Goal: Task Accomplishment & Management: Manage account settings

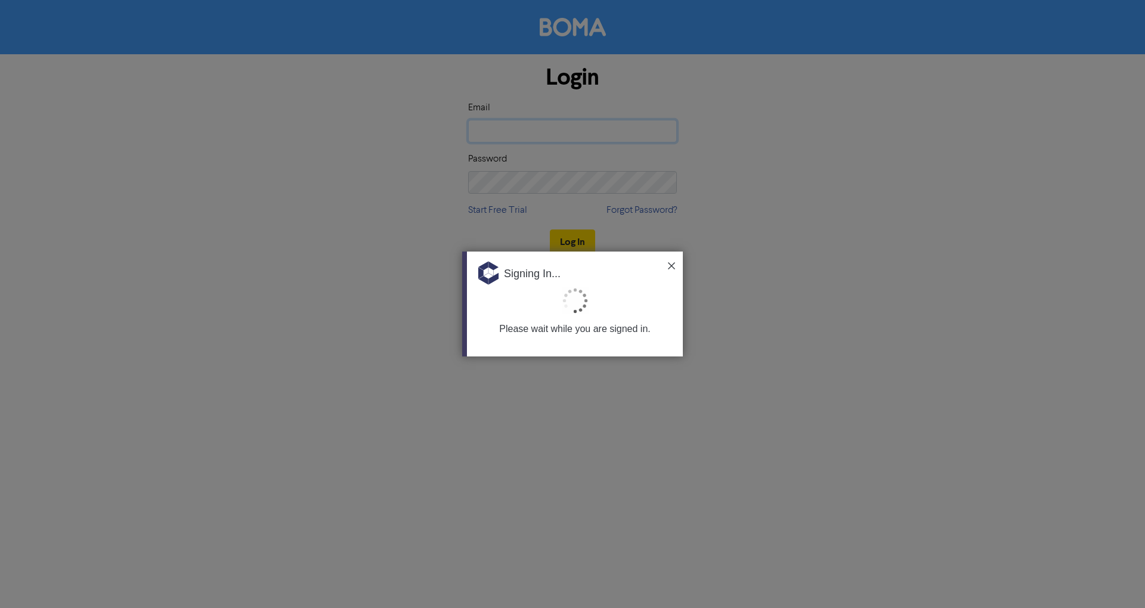
type input "[PERSON_NAME][EMAIL_ADDRESS][DOMAIN_NAME]"
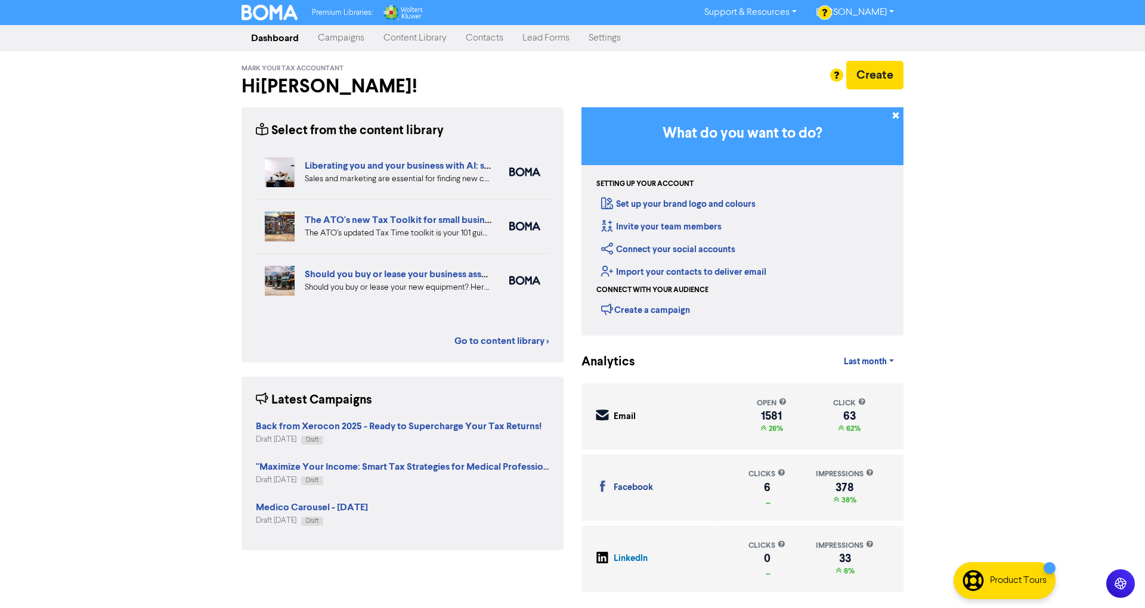
click at [415, 37] on link "Content Library" at bounding box center [415, 38] width 82 height 24
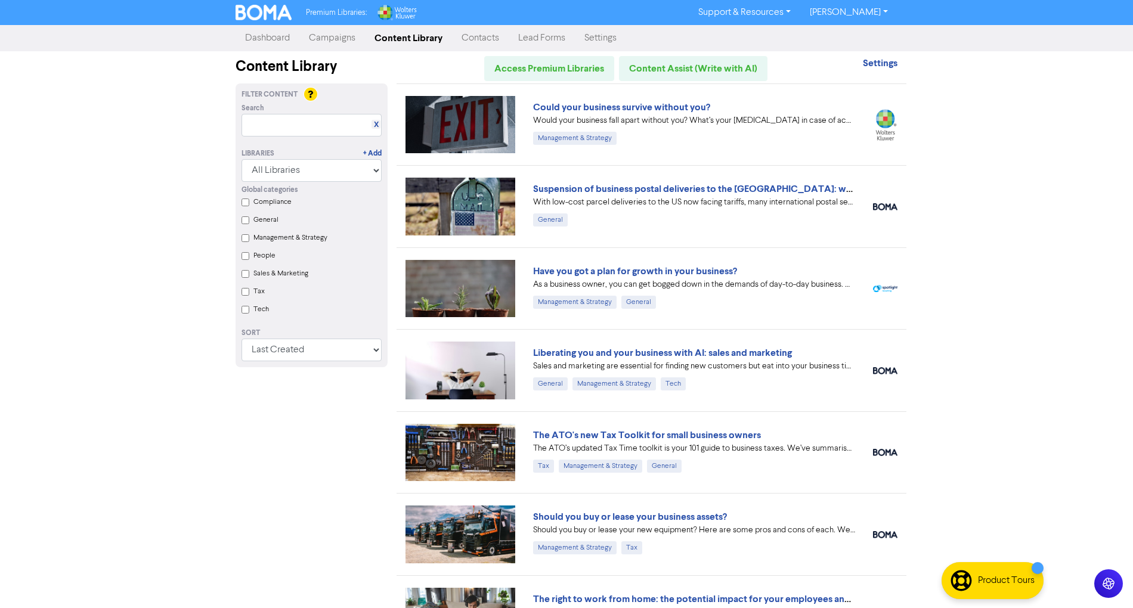
click at [351, 44] on link "Campaigns" at bounding box center [332, 38] width 66 height 24
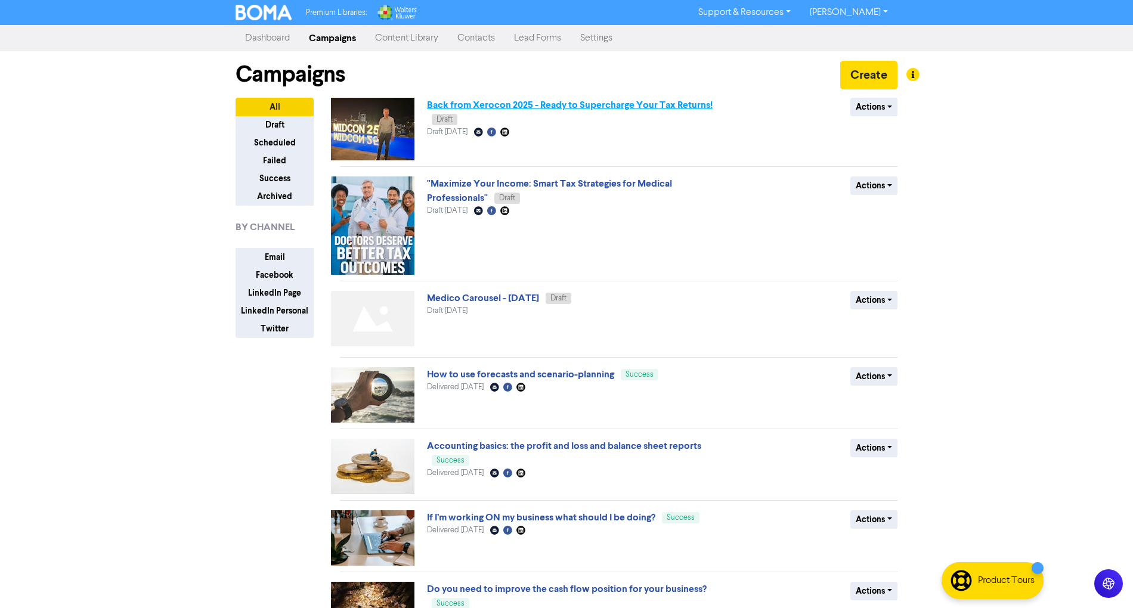
click at [592, 101] on link "Back from Xerocon 2025 - Ready to Supercharge Your Tax Returns!" at bounding box center [570, 105] width 286 height 12
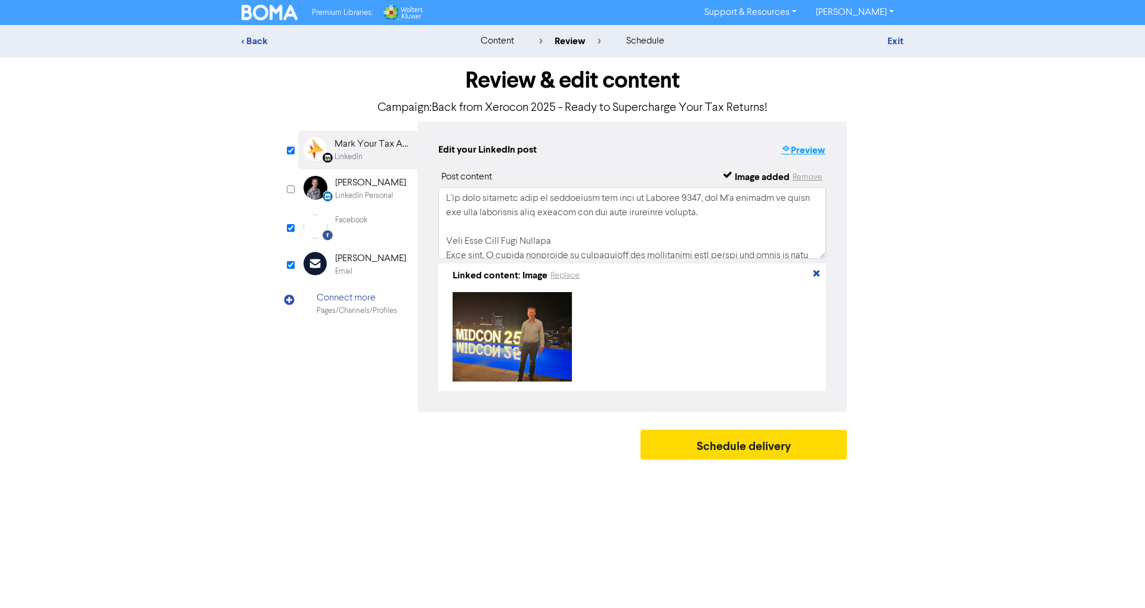
click at [810, 144] on button "Preview" at bounding box center [803, 151] width 45 height 16
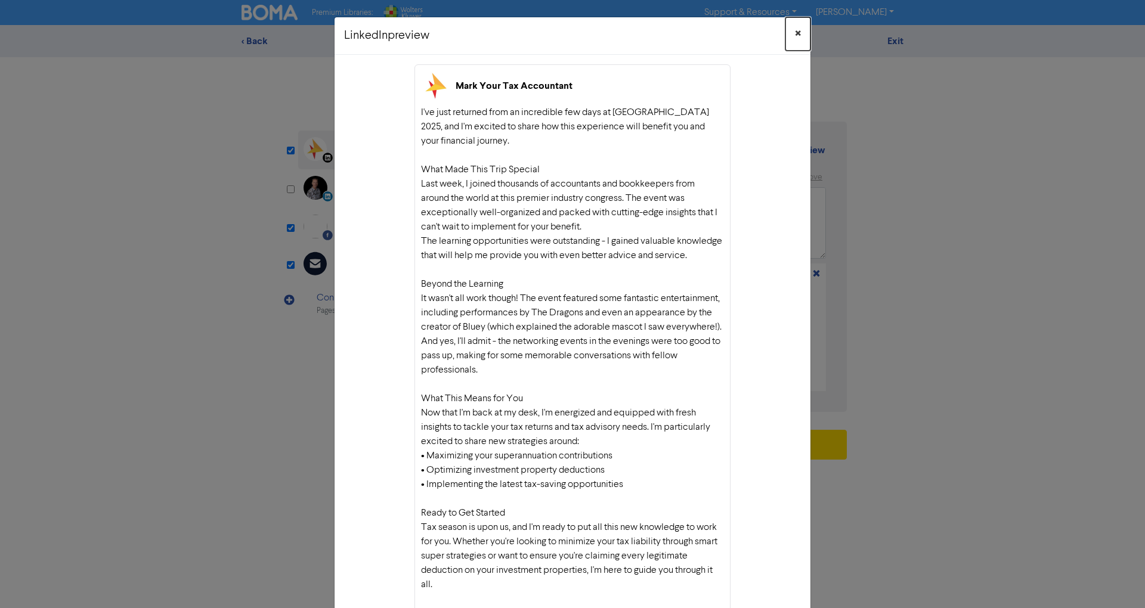
click at [795, 30] on span "×" at bounding box center [798, 34] width 6 height 18
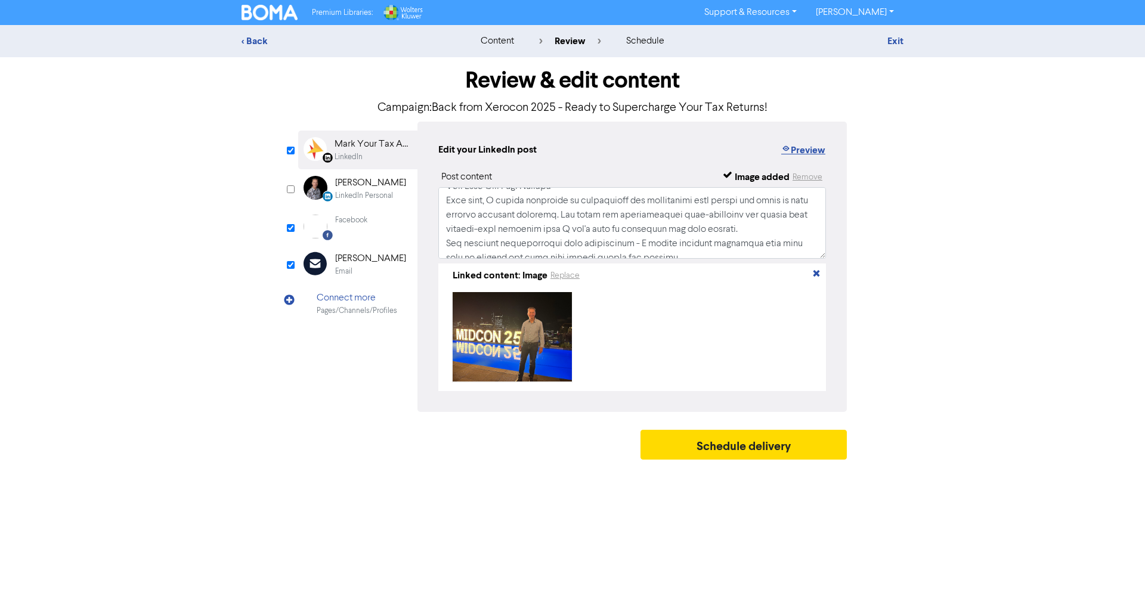
scroll to position [52, 0]
click at [763, 230] on textarea at bounding box center [632, 223] width 388 height 72
click at [805, 156] on button "Preview" at bounding box center [803, 151] width 45 height 16
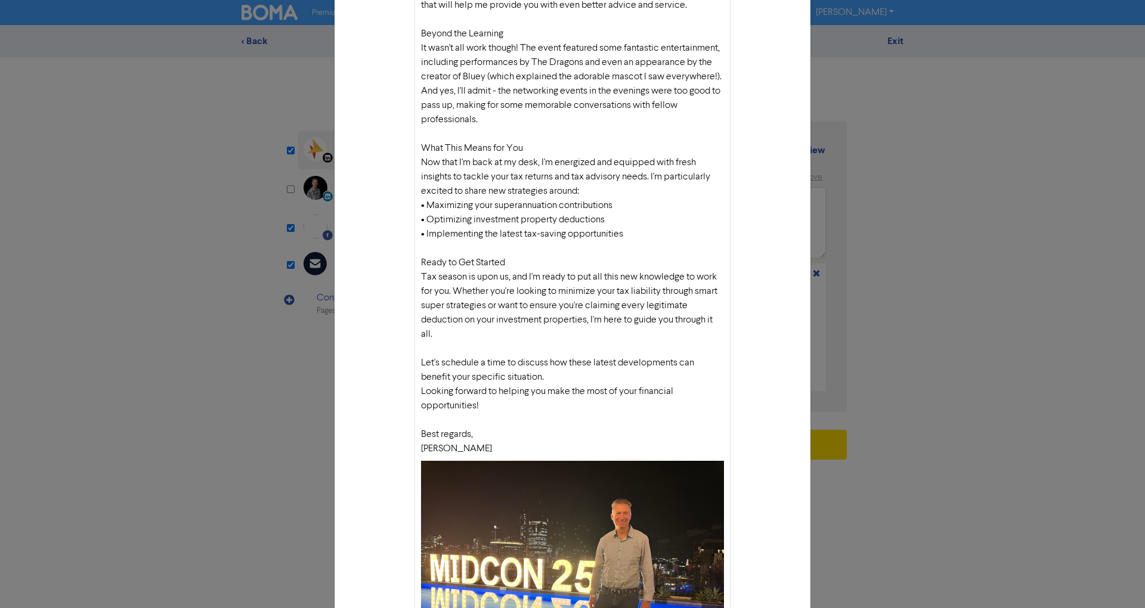
scroll to position [0, 0]
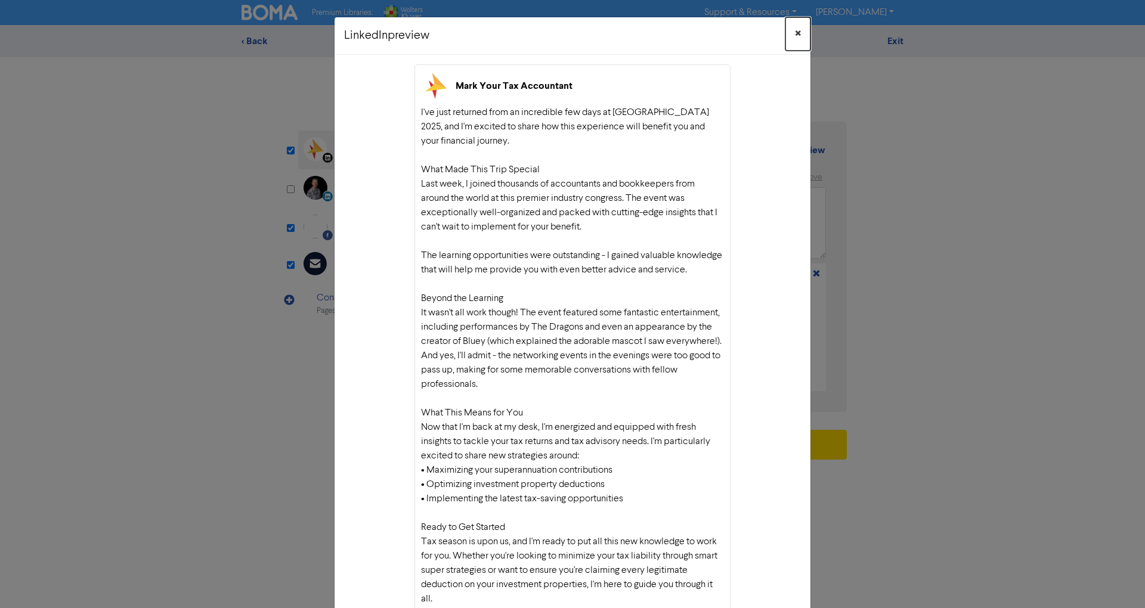
click at [789, 41] on button "×" at bounding box center [798, 33] width 25 height 33
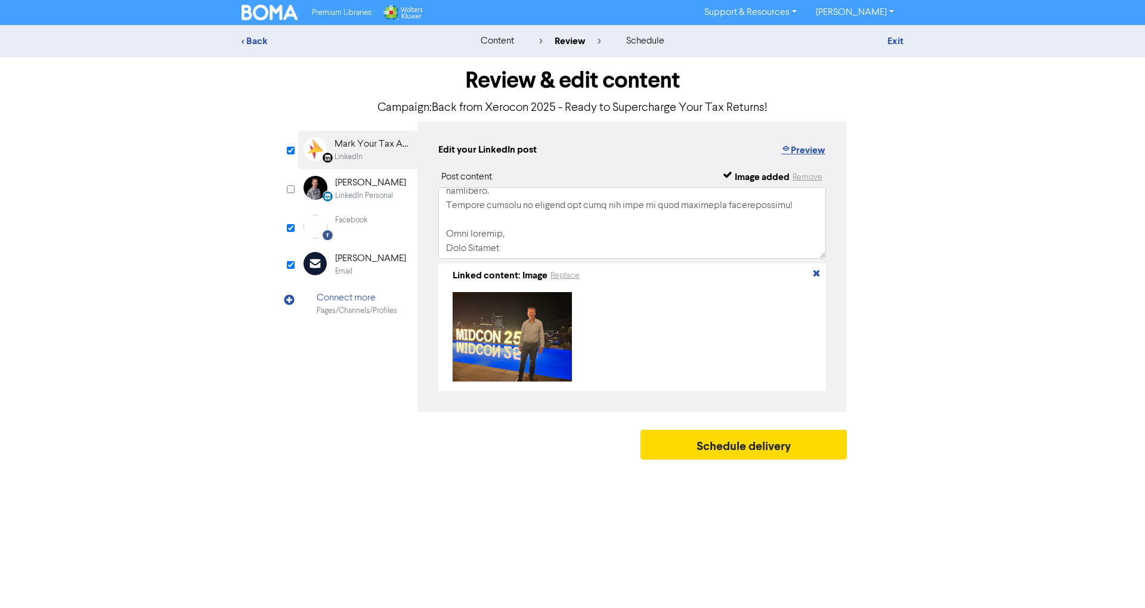
scroll to position [441, 0]
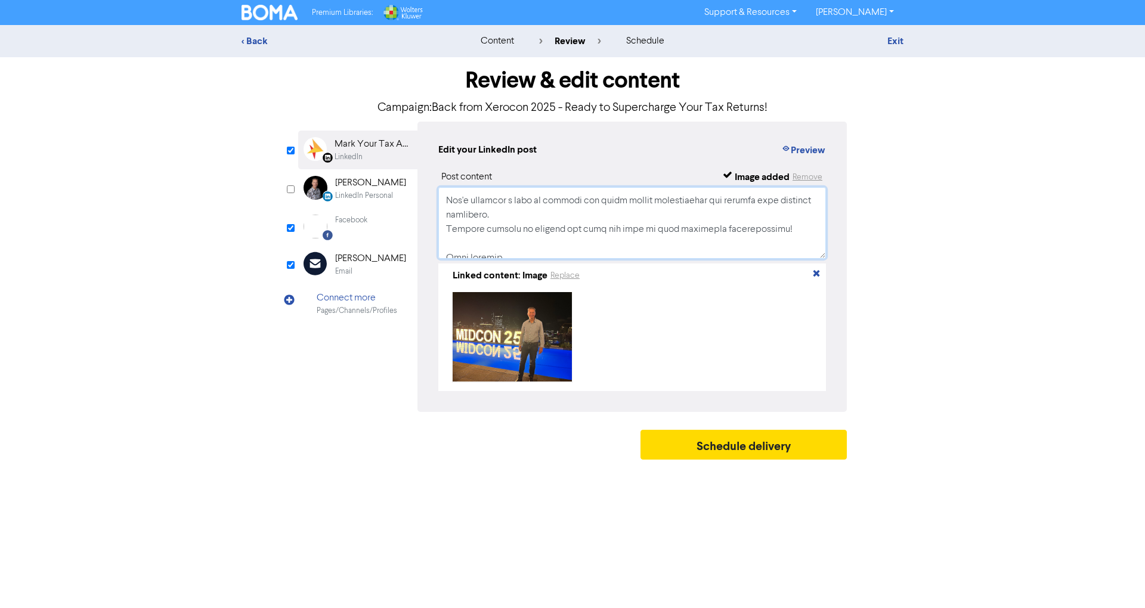
click at [641, 228] on textarea at bounding box center [632, 223] width 388 height 72
type textarea "I've just returned from an incredible few days at [GEOGRAPHIC_DATA] 2025, and I…"
click at [823, 152] on button "Preview" at bounding box center [803, 151] width 45 height 16
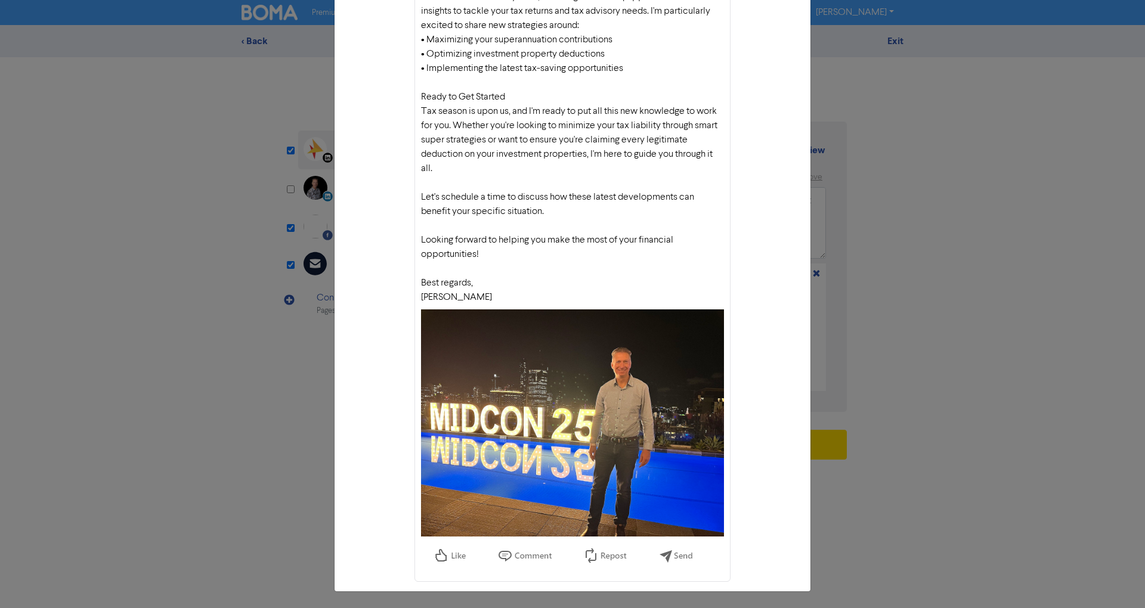
scroll to position [0, 0]
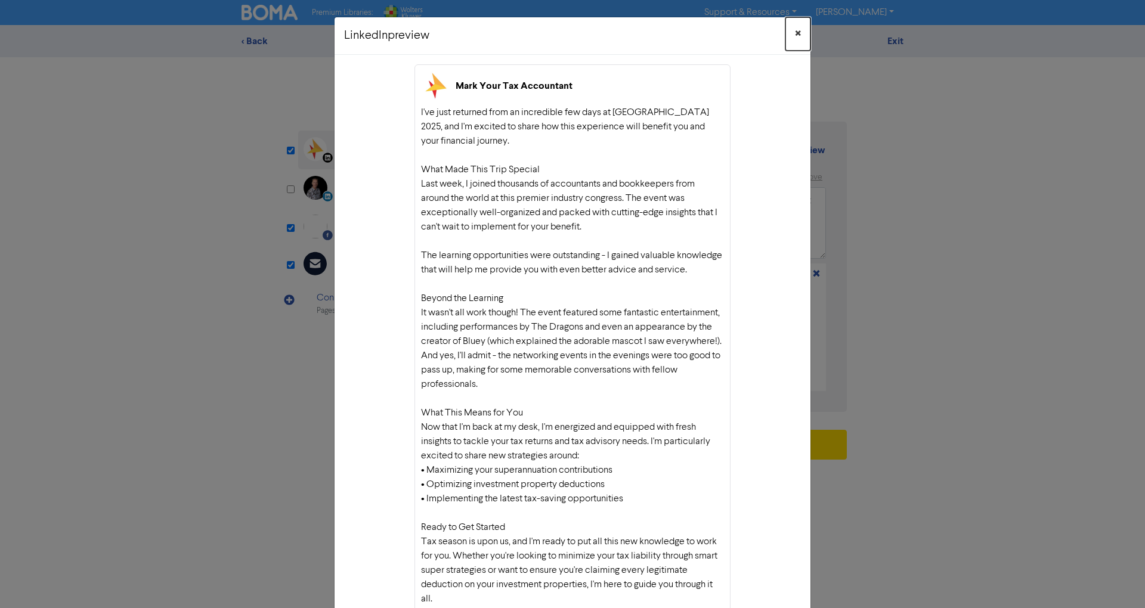
click at [786, 33] on button "×" at bounding box center [798, 33] width 25 height 33
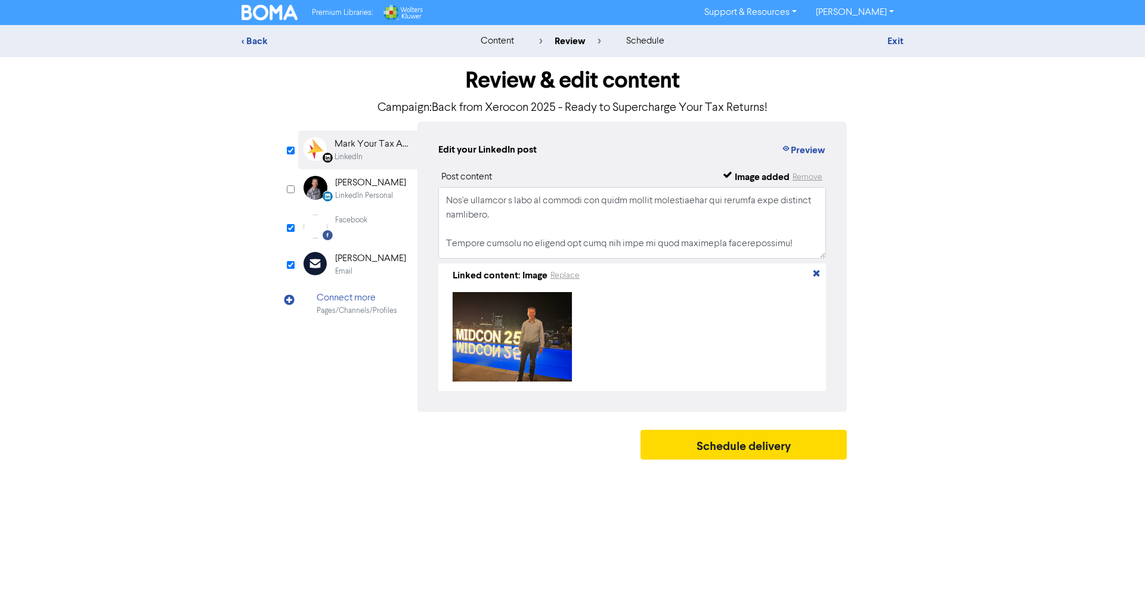
click at [387, 231] on div "Facebook Created with Sketch. Facebook" at bounding box center [357, 226] width 119 height 37
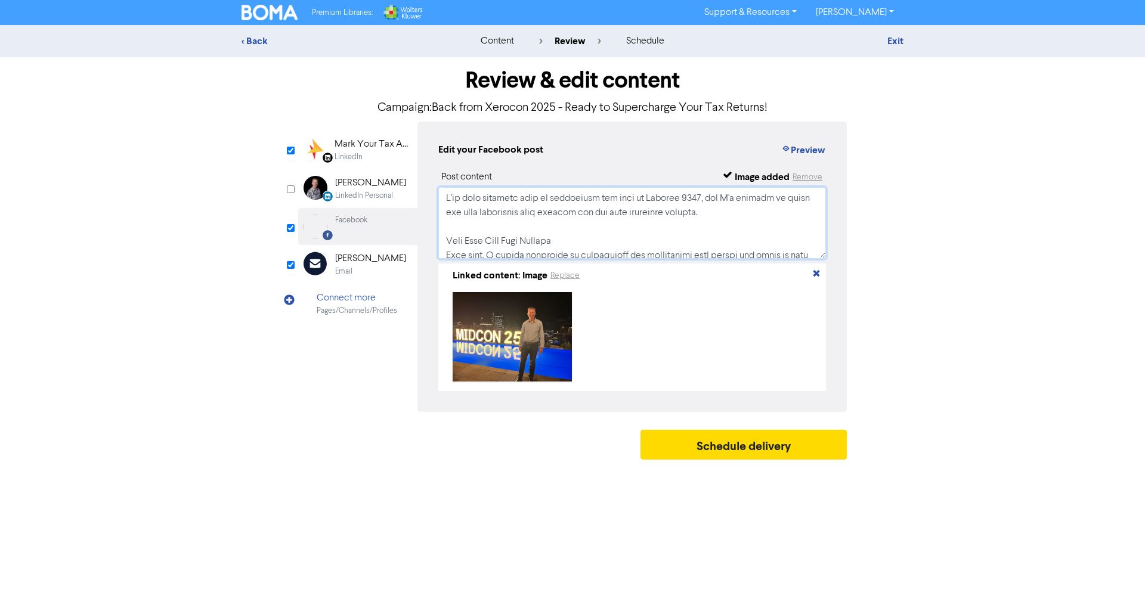
click at [638, 222] on textarea at bounding box center [632, 223] width 388 height 72
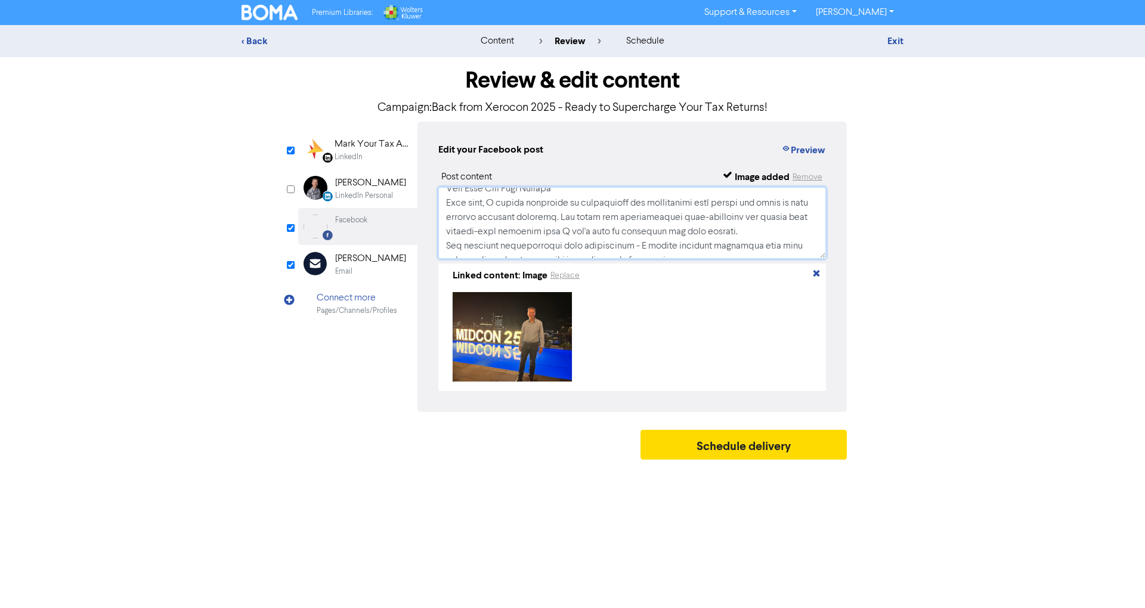
click at [783, 231] on textarea at bounding box center [632, 223] width 388 height 72
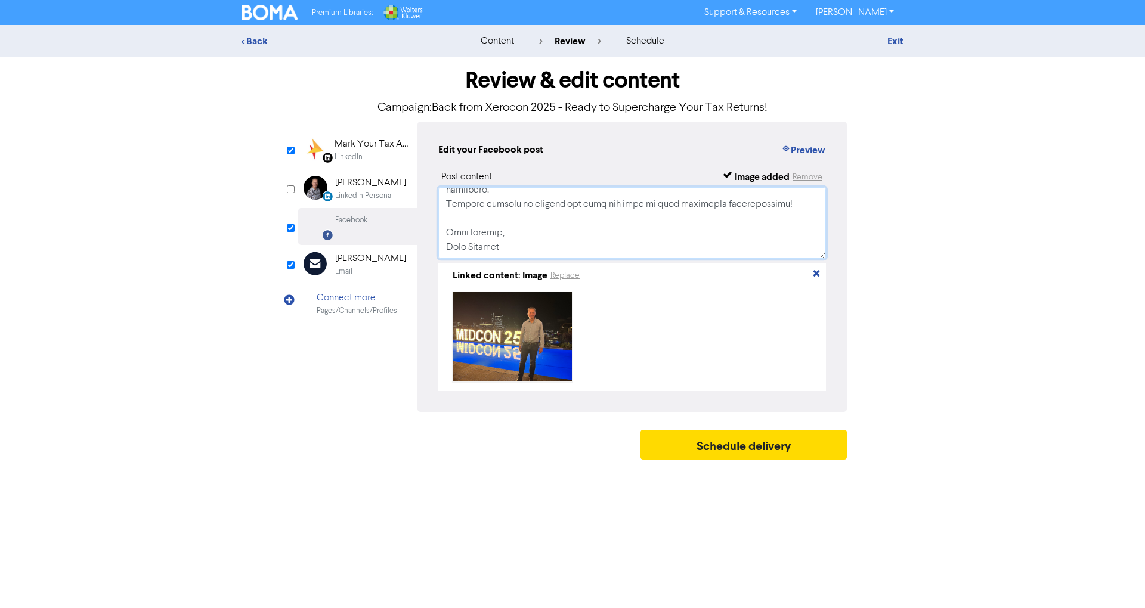
click at [642, 196] on textarea at bounding box center [632, 223] width 388 height 72
type textarea "I've just returned from an incredible few days at [GEOGRAPHIC_DATA] 2025, and I…"
click at [809, 150] on button "Preview" at bounding box center [803, 151] width 45 height 16
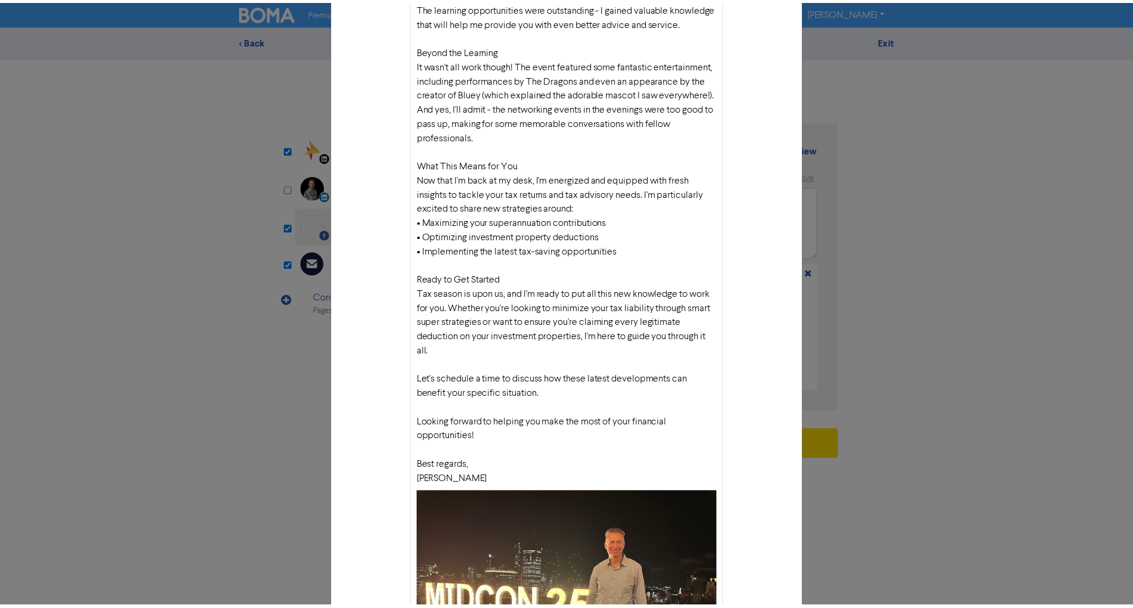
scroll to position [0, 0]
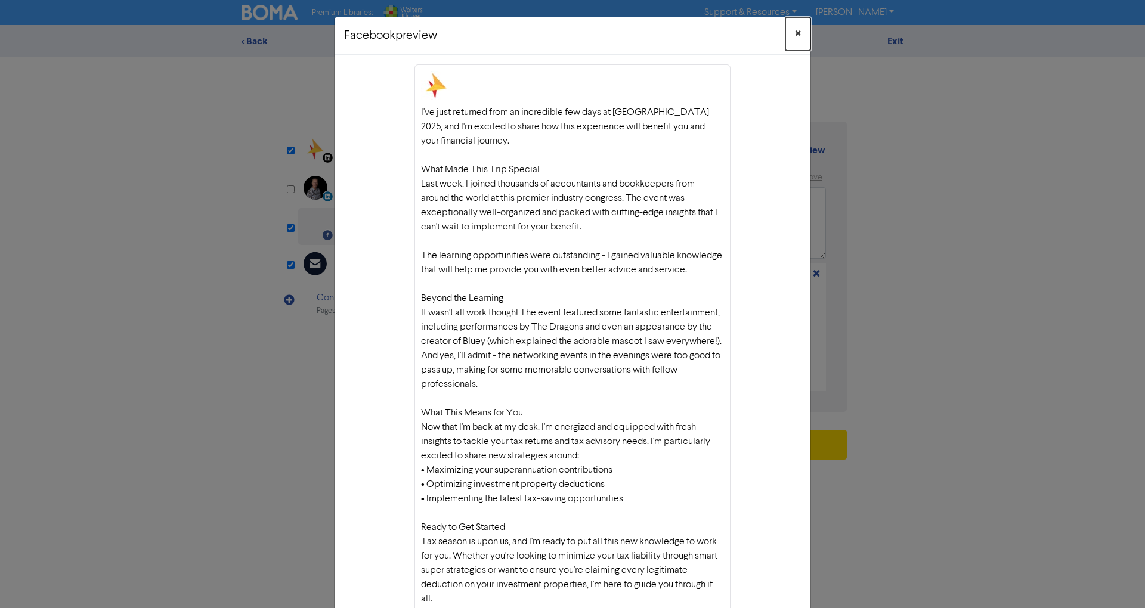
click at [796, 35] on button "×" at bounding box center [798, 33] width 25 height 33
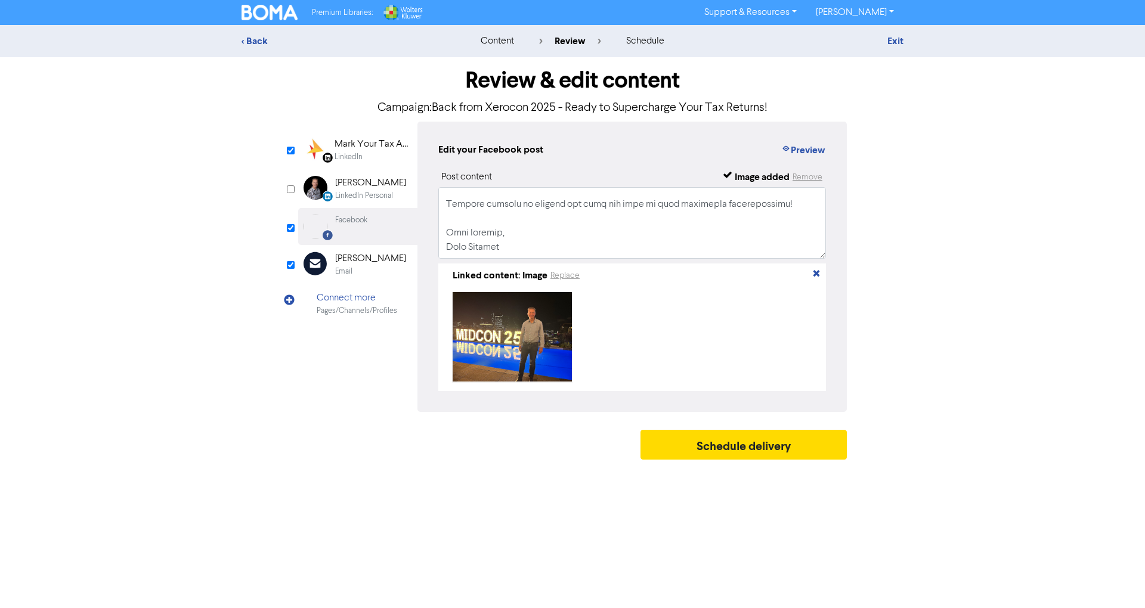
click at [380, 268] on div "Email" at bounding box center [370, 271] width 71 height 11
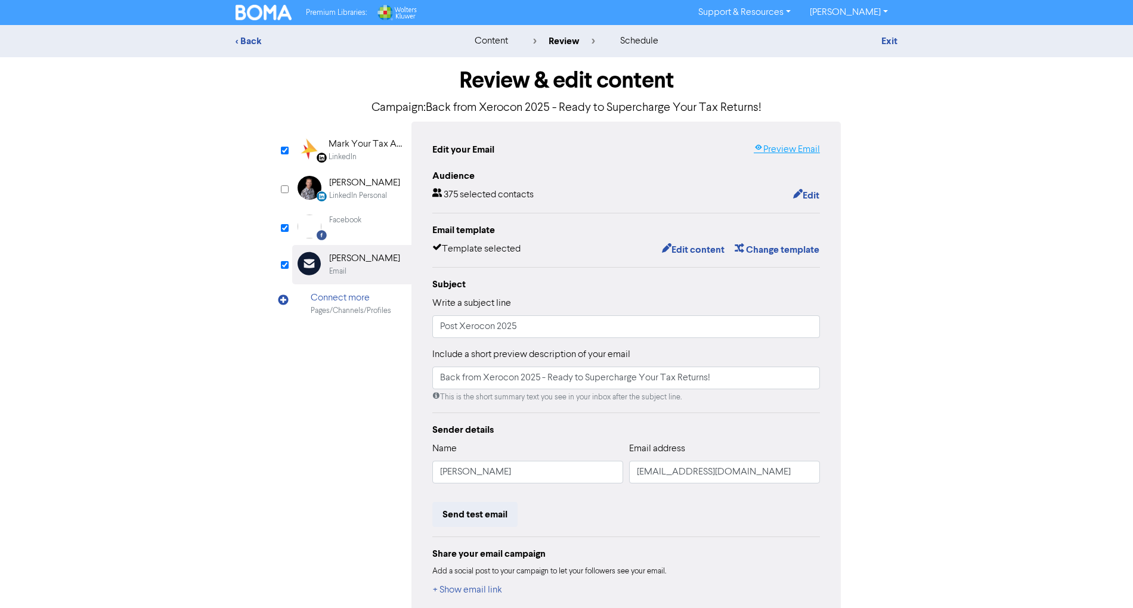
click at [802, 146] on link "Preview Email" at bounding box center [787, 150] width 66 height 14
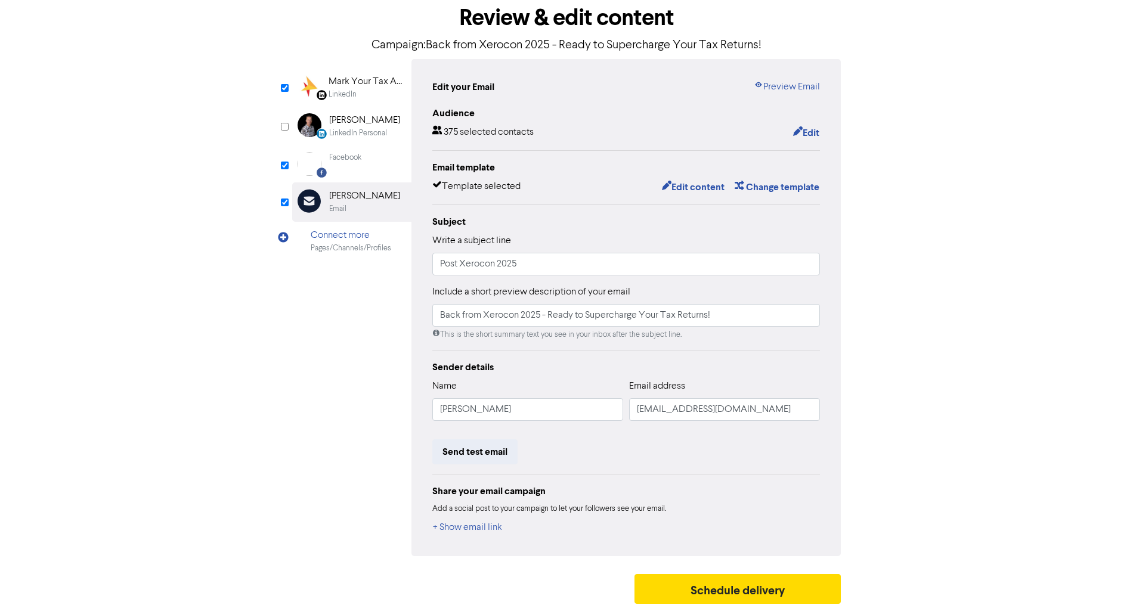
scroll to position [63, 0]
click at [738, 568] on div "Review & edit content Campaign: Back from Xerocon 2025 - Ready to Supercharge Y…" at bounding box center [566, 302] width 567 height 616
click at [738, 570] on div "Review & edit content Campaign: Back from Xerocon 2025 - Ready to Supercharge Y…" at bounding box center [566, 302] width 567 height 616
click at [736, 582] on button "Schedule delivery" at bounding box center [738, 589] width 206 height 30
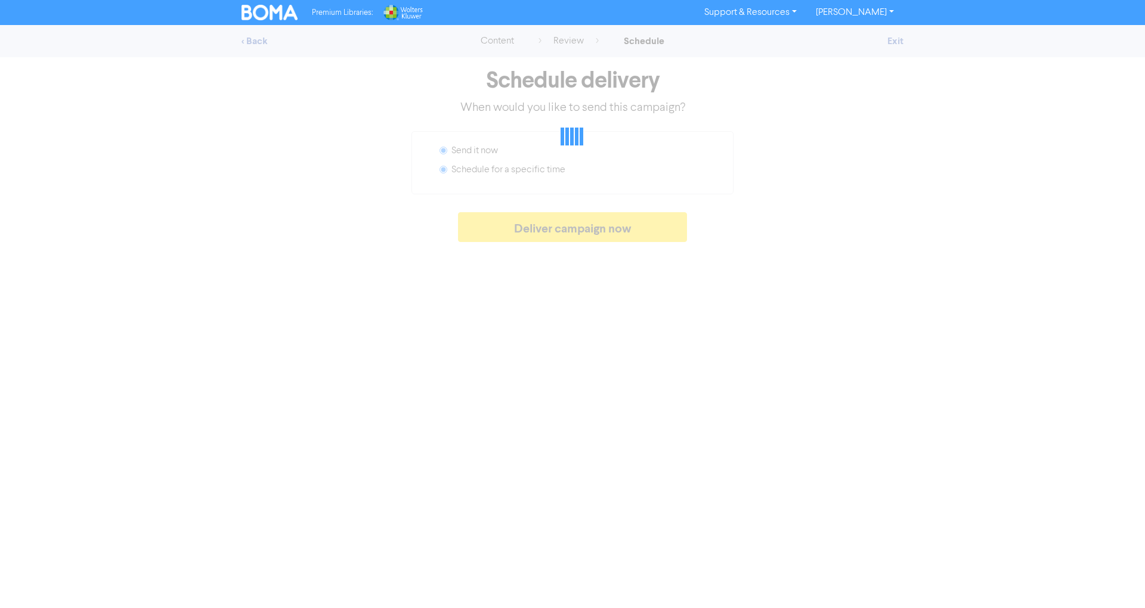
radio input "false"
radio input "true"
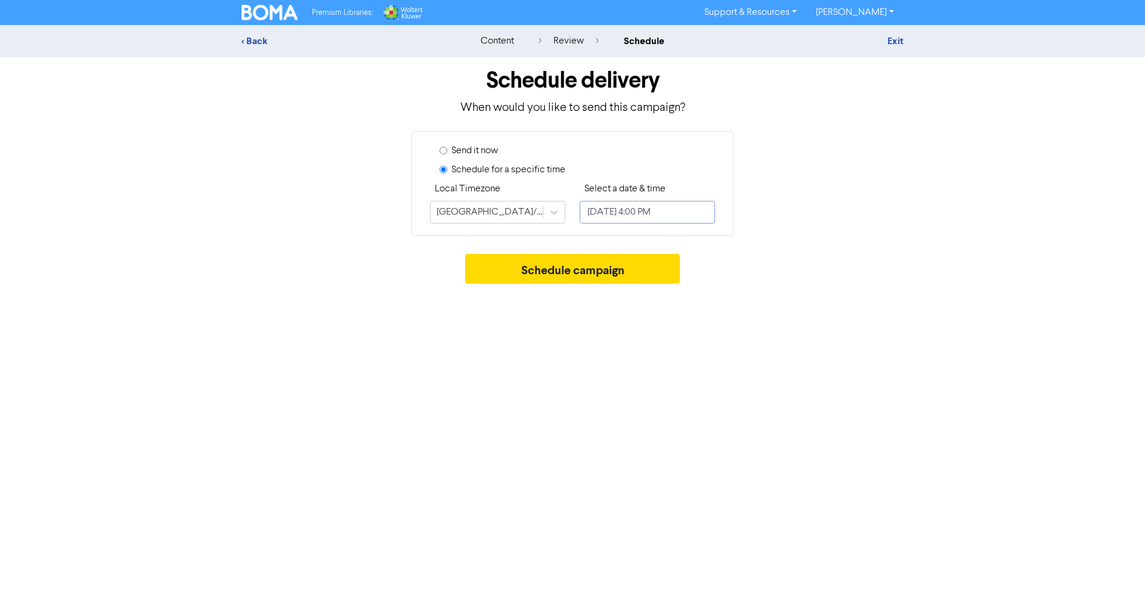
click at [617, 211] on input "[DATE] 4:00 PM" at bounding box center [647, 212] width 135 height 23
select select "8"
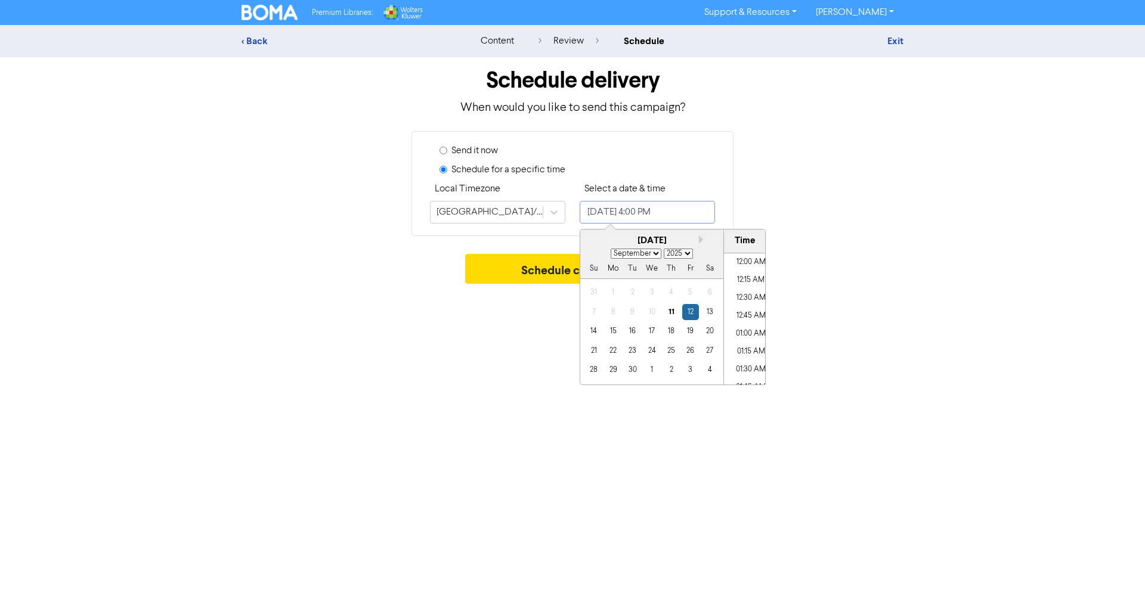
scroll to position [1089, 0]
click at [666, 308] on div "11" at bounding box center [671, 312] width 16 height 16
type input "[DATE] 4:00 PM"
click at [500, 353] on div "Premium Libraries: Support & Resources Video Tutorials FAQ & Guides Marketing E…" at bounding box center [572, 304] width 1145 height 608
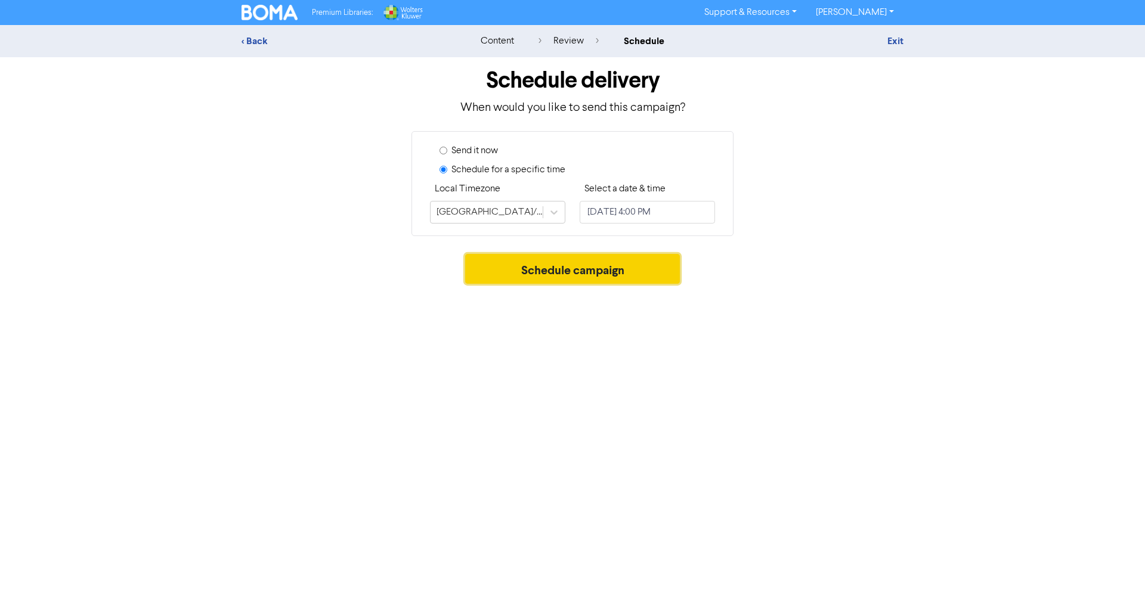
click at [602, 266] on button "Schedule campaign" at bounding box center [572, 269] width 215 height 30
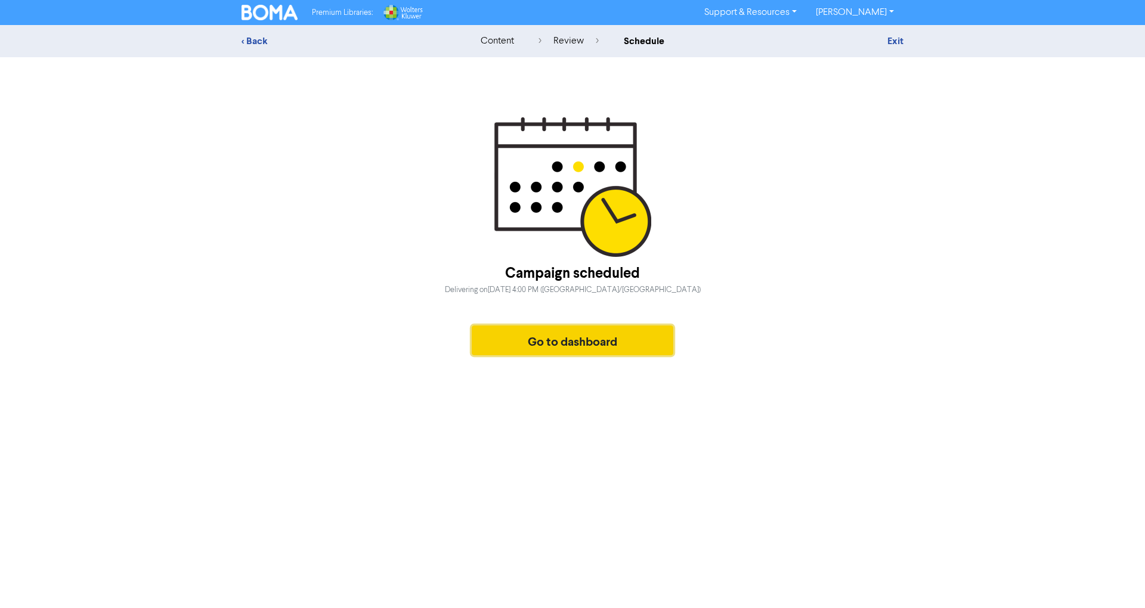
click at [622, 338] on button "Go to dashboard" at bounding box center [573, 341] width 202 height 30
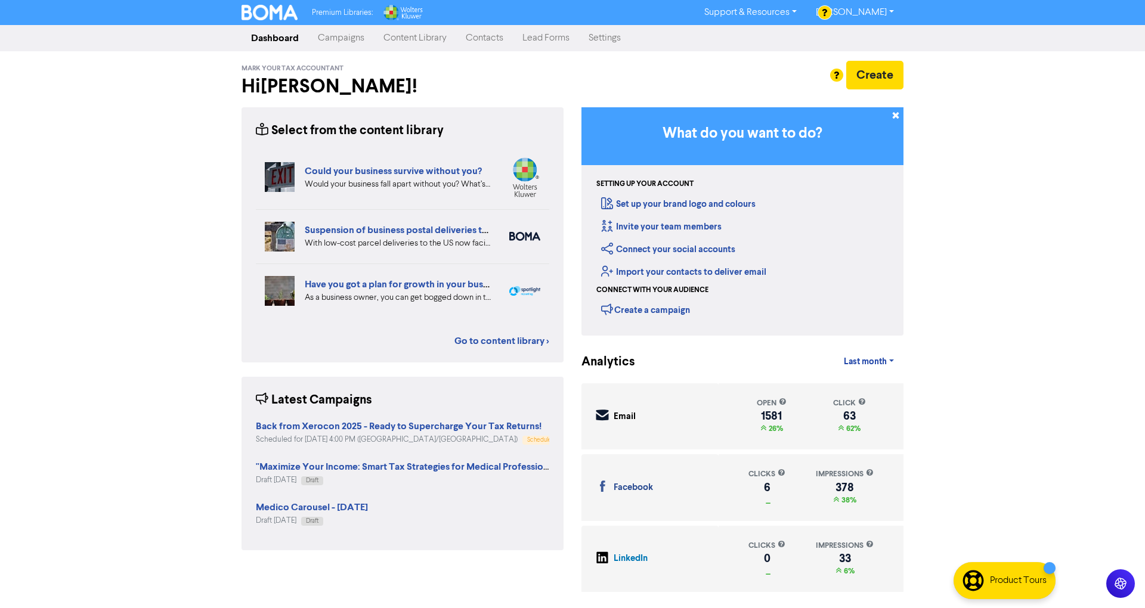
click at [340, 41] on link "Campaigns" at bounding box center [341, 38] width 66 height 24
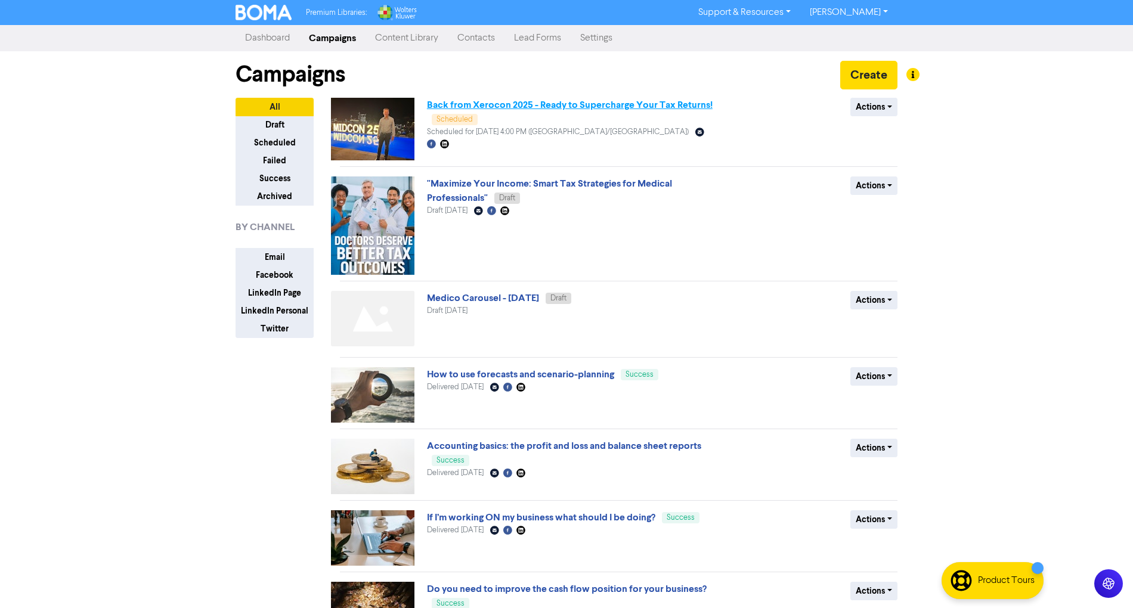
click at [489, 101] on link "Back from Xerocon 2025 - Ready to Supercharge Your Tax Returns!" at bounding box center [570, 105] width 286 height 12
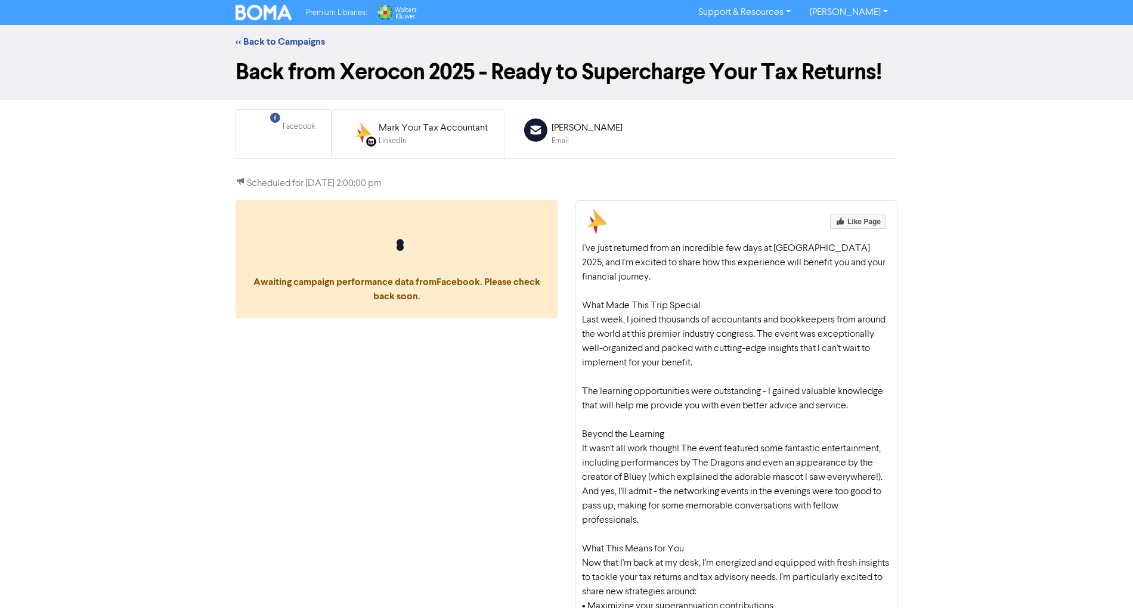
click at [469, 132] on div "Mark Your Tax Accountant" at bounding box center [433, 128] width 109 height 14
click at [528, 134] on icon at bounding box center [535, 130] width 23 height 23
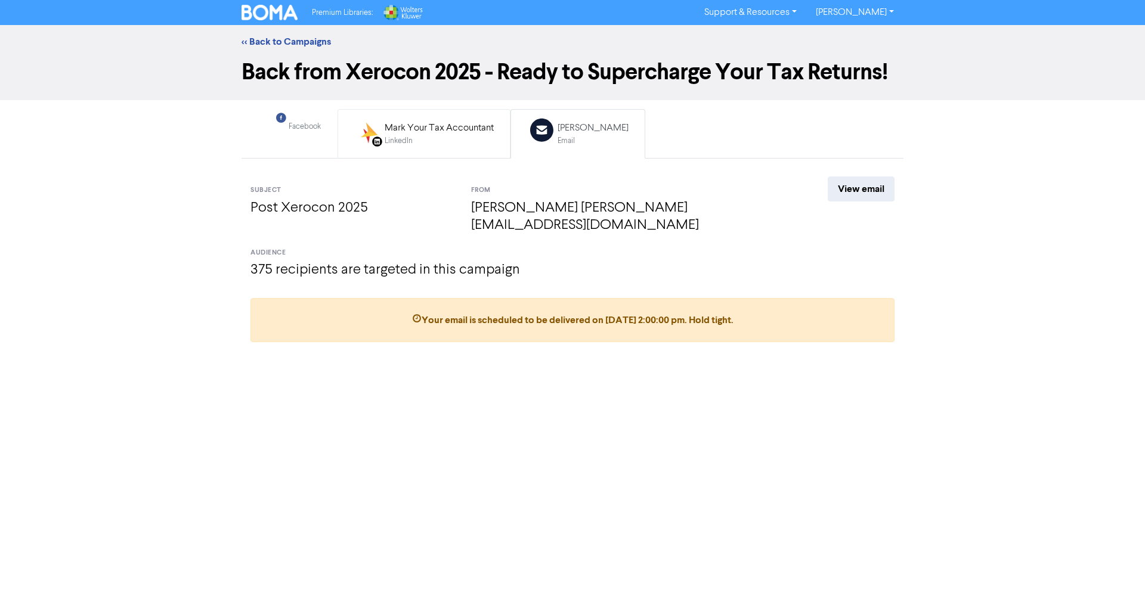
click at [448, 128] on div "Mark Your Tax Accountant" at bounding box center [439, 128] width 109 height 14
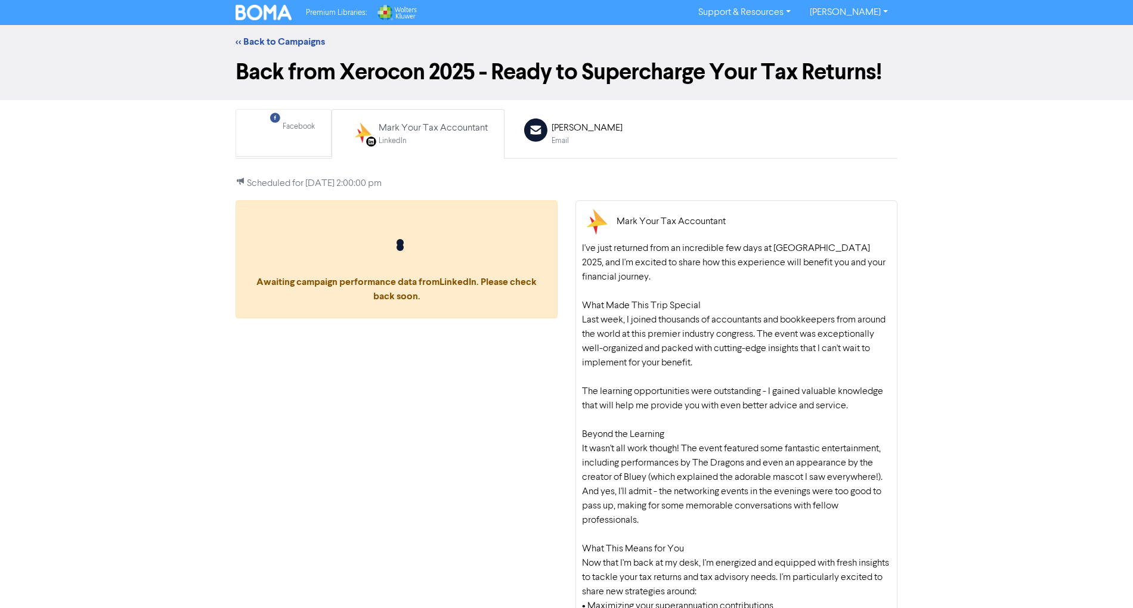
click at [271, 140] on div "Facebook Created with Sketch." at bounding box center [267, 133] width 24 height 24
click at [459, 138] on div "LinkedIn" at bounding box center [433, 140] width 109 height 11
click at [611, 122] on div "Email Created with Sketch. [PERSON_NAME] Email" at bounding box center [572, 134] width 115 height 39
